Goal: Navigation & Orientation: Find specific page/section

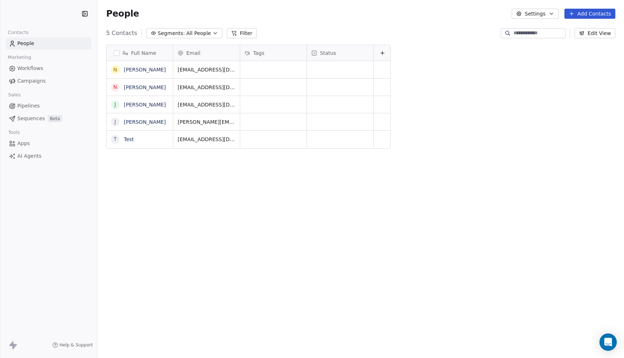
scroll to position [315, 527]
click at [137, 86] on link "[PERSON_NAME]" at bounding box center [145, 88] width 42 height 6
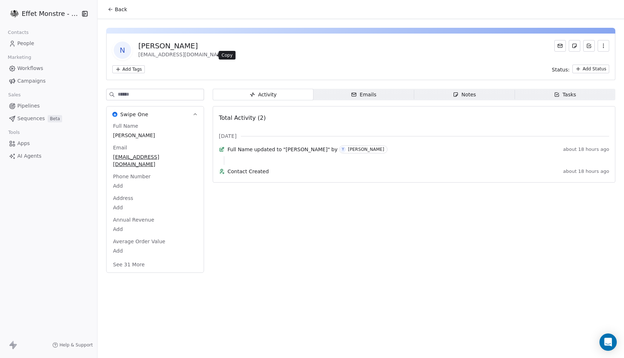
click at [228, 59] on button at bounding box center [232, 55] width 9 height 9
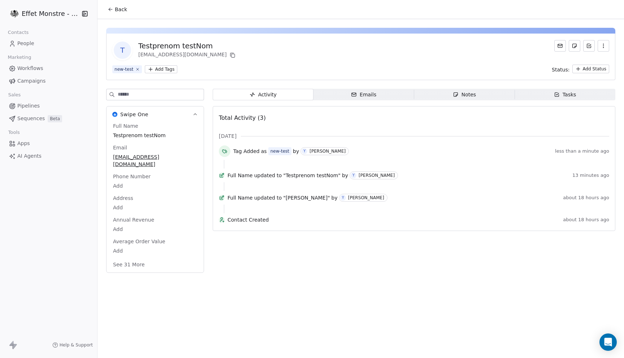
click at [127, 68] on div "new-test" at bounding box center [124, 69] width 19 height 7
click at [132, 92] on input at bounding box center [161, 94] width 86 height 11
click at [36, 40] on link "People" at bounding box center [49, 44] width 86 height 12
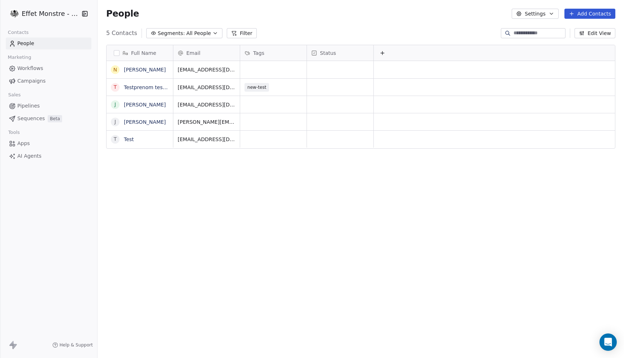
scroll to position [315, 527]
click at [144, 85] on link "Testprenom testNom" at bounding box center [150, 88] width 53 height 6
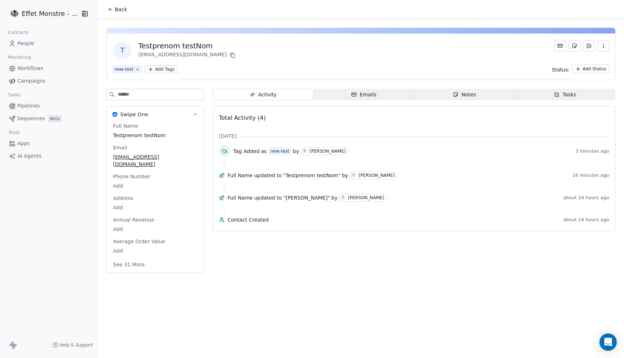
click at [112, 10] on icon at bounding box center [111, 10] width 6 height 6
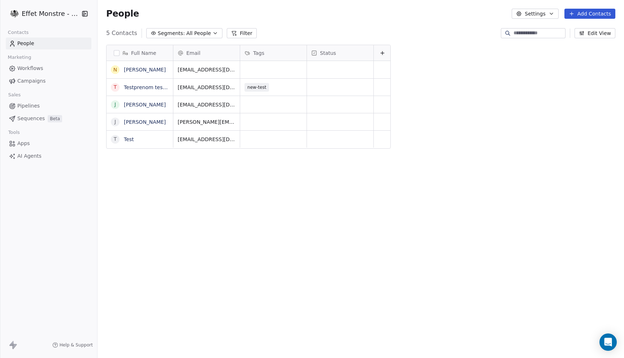
scroll to position [315, 527]
